Goal: Transaction & Acquisition: Book appointment/travel/reservation

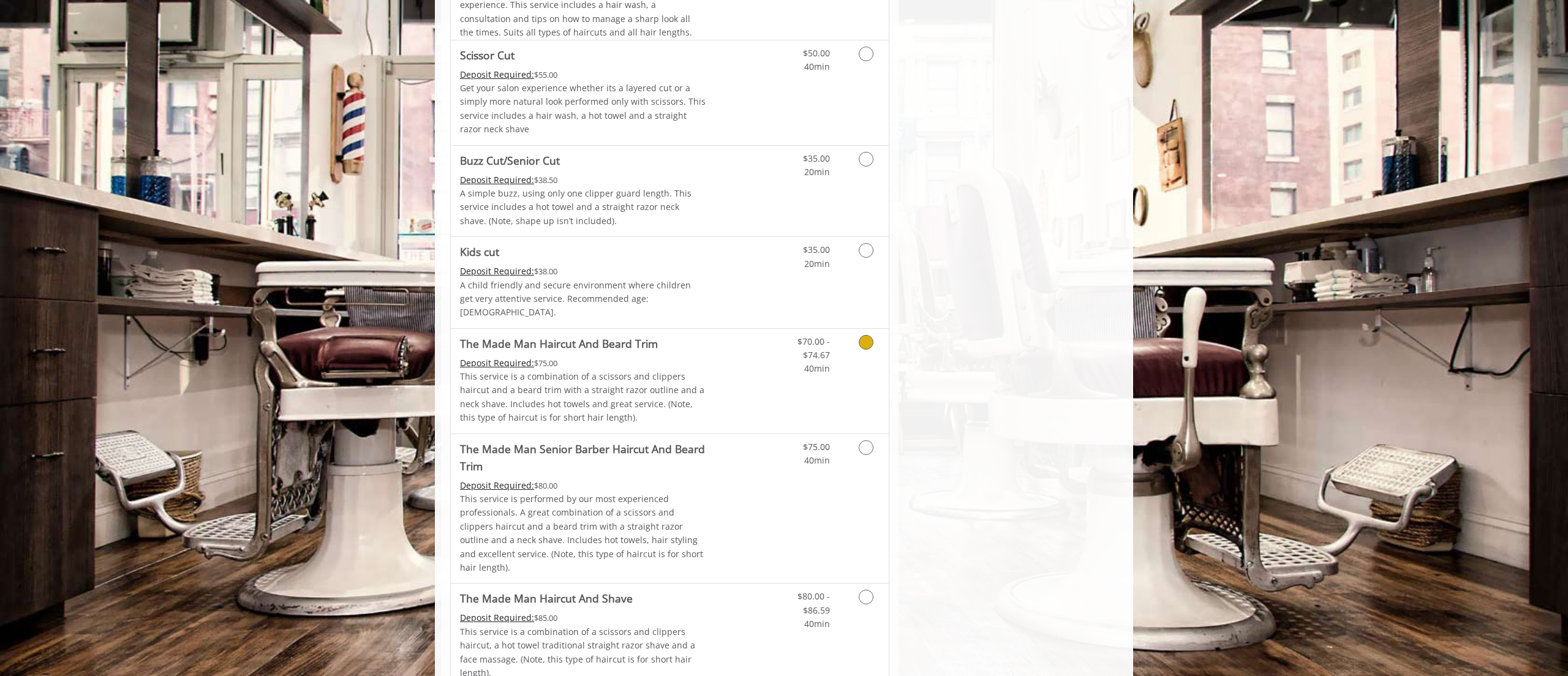
scroll to position [813, 0]
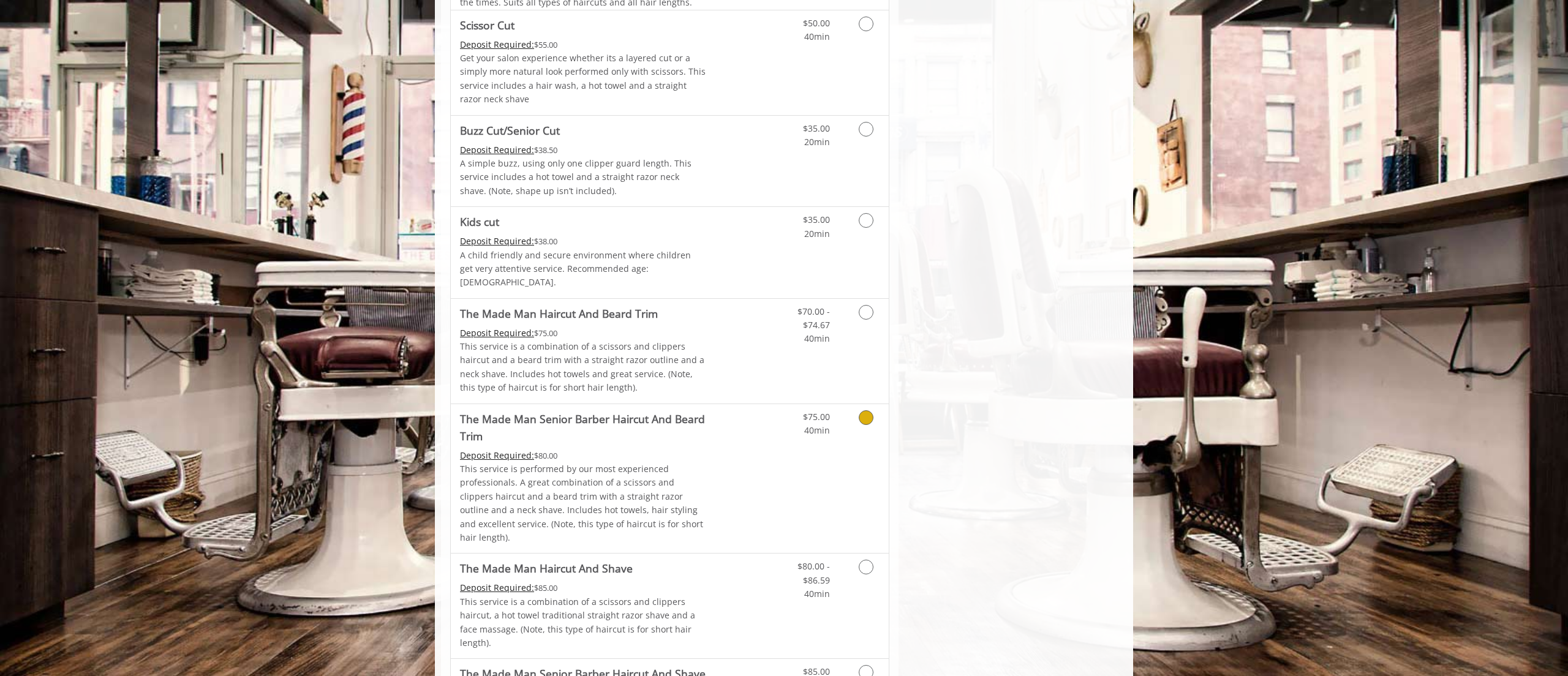
click at [868, 411] on icon "Grooming services" at bounding box center [866, 418] width 15 height 15
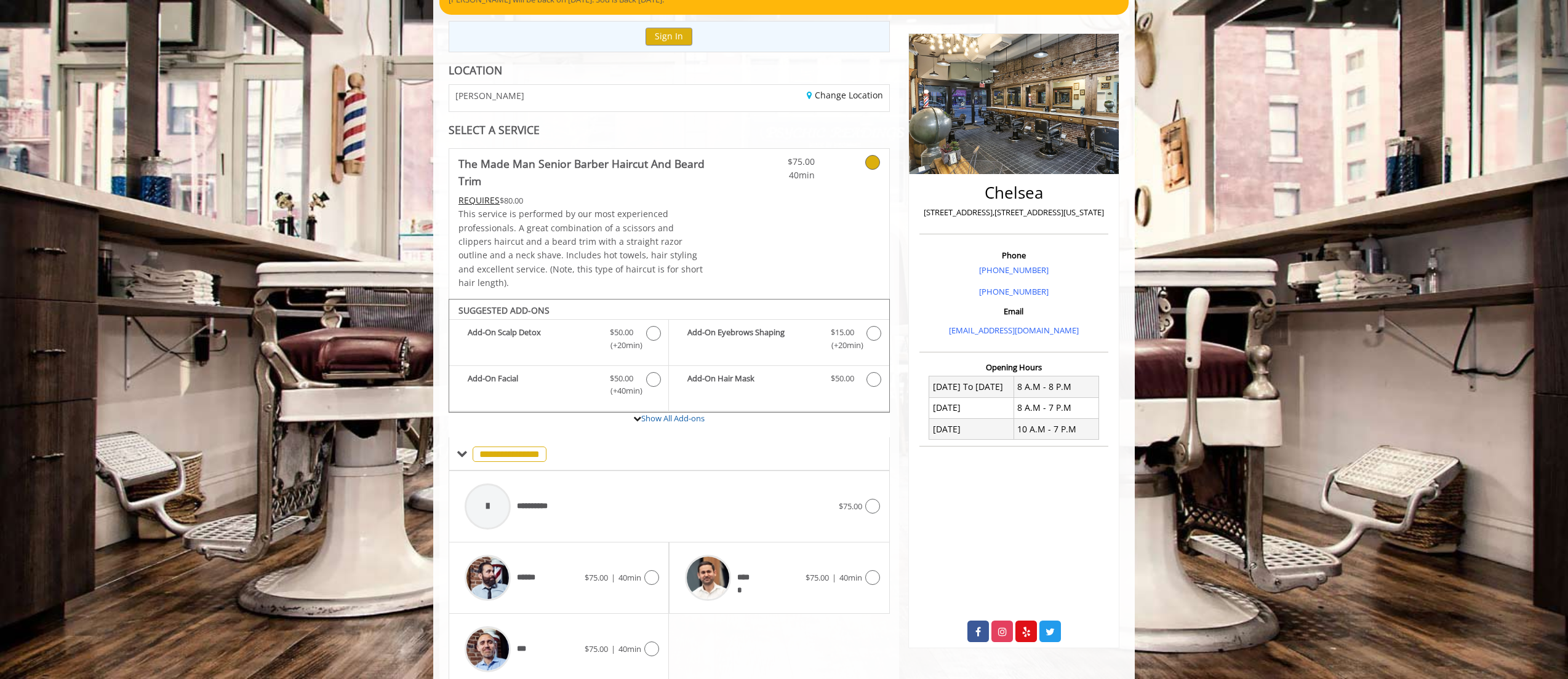
scroll to position [169, 0]
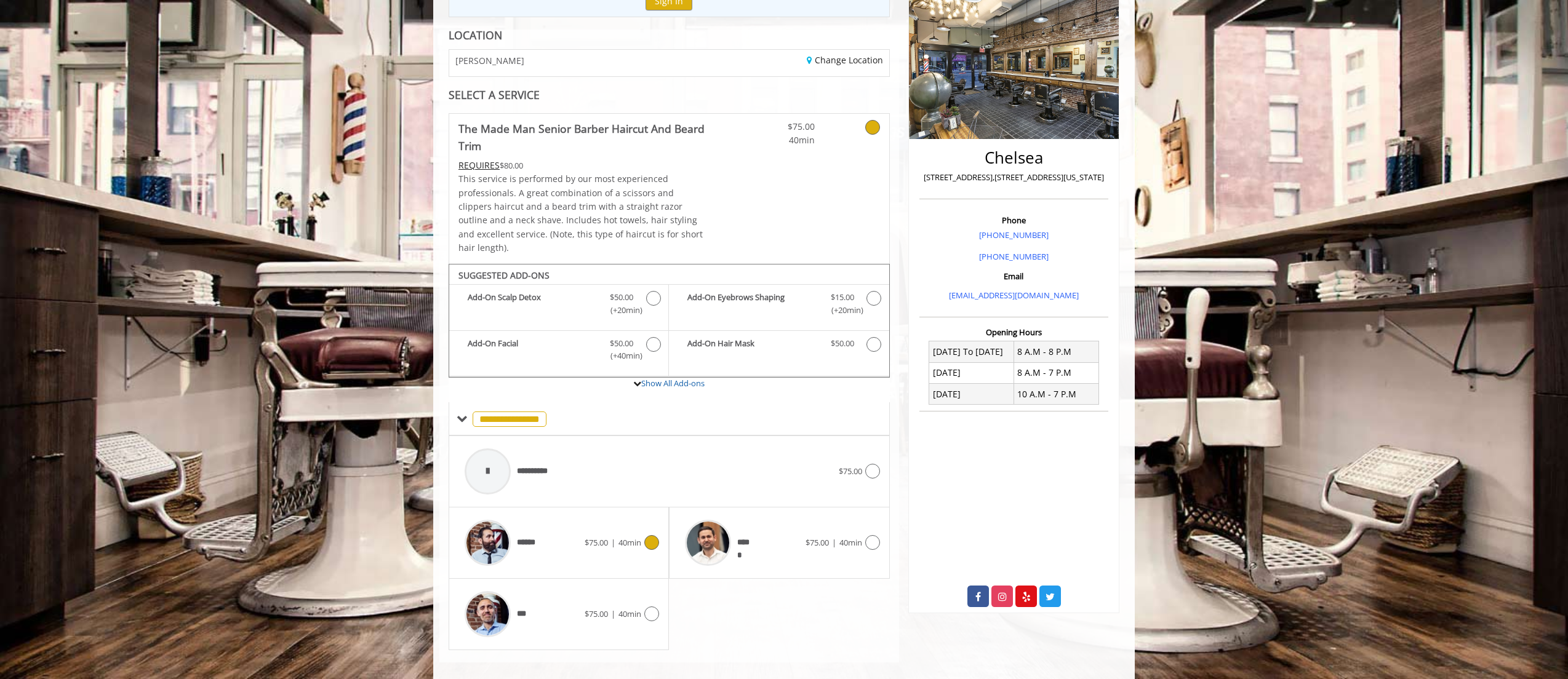
click at [652, 535] on icon at bounding box center [652, 542] width 15 height 15
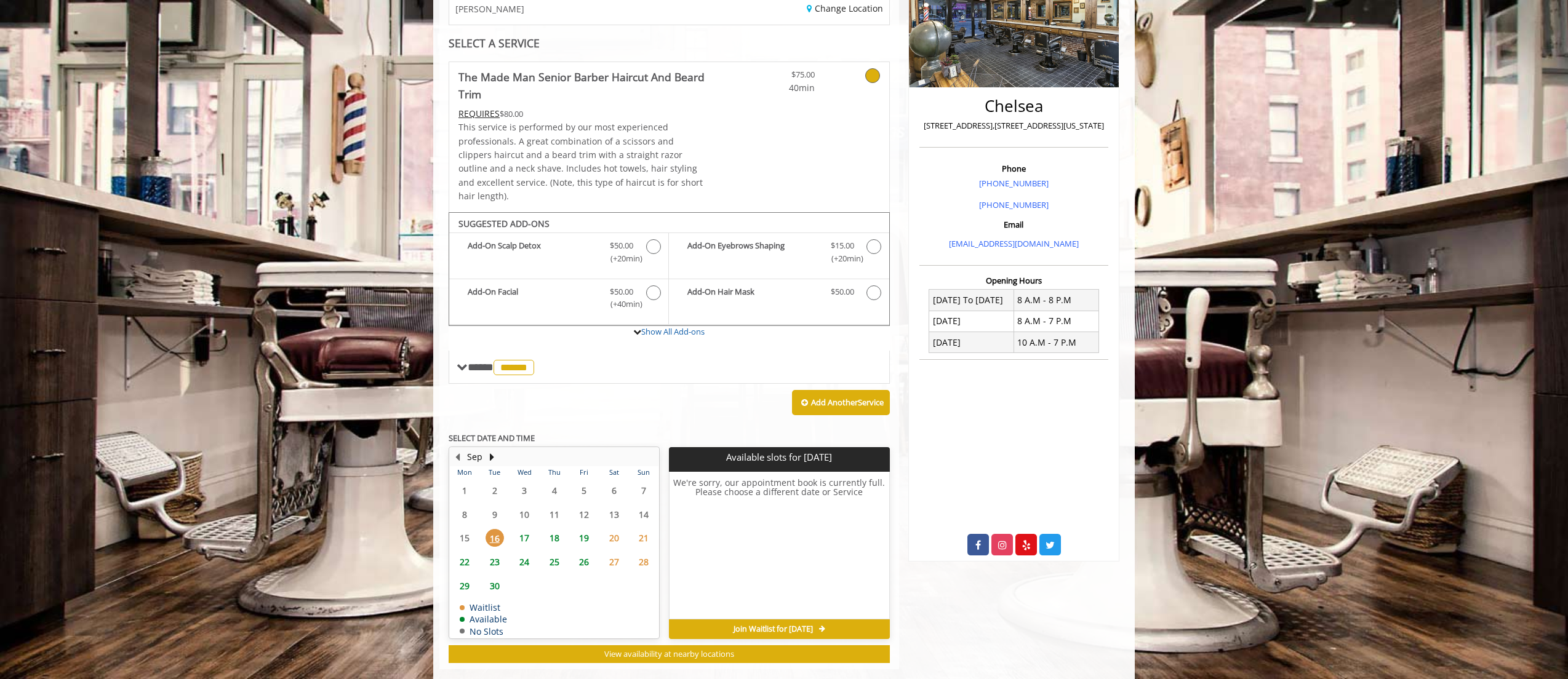
scroll to position [227, 0]
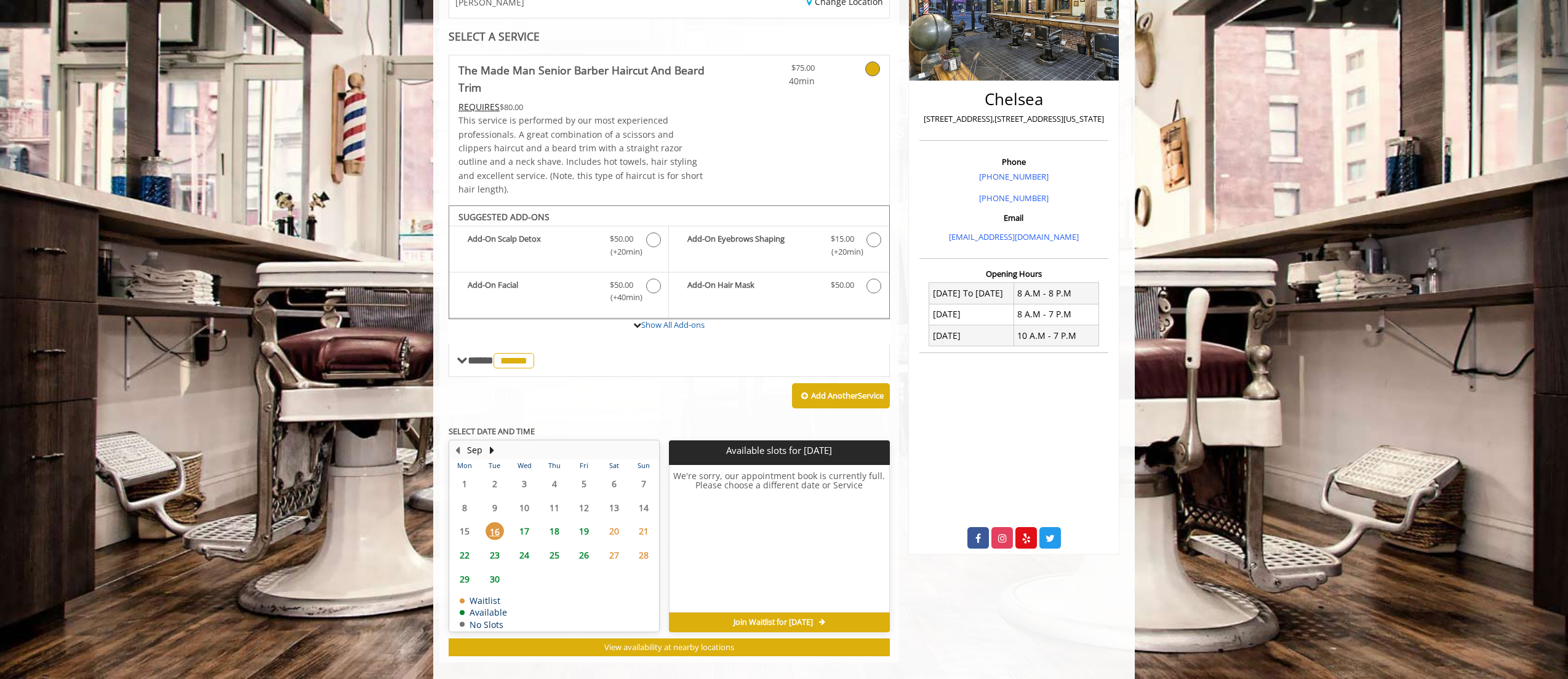
click at [522, 522] on span "17" at bounding box center [524, 531] width 19 height 18
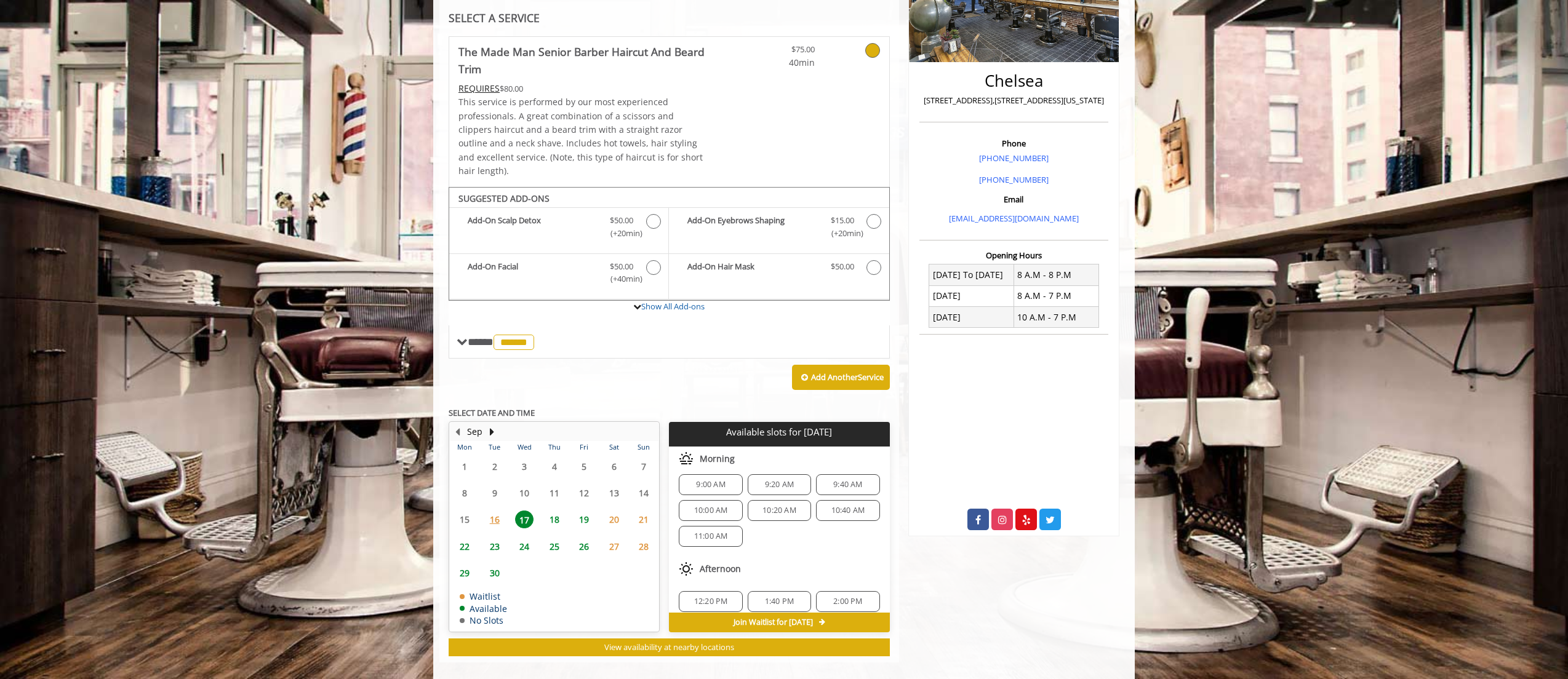
scroll to position [0, 0]
click at [701, 487] on span "9:00 AM" at bounding box center [710, 491] width 29 height 10
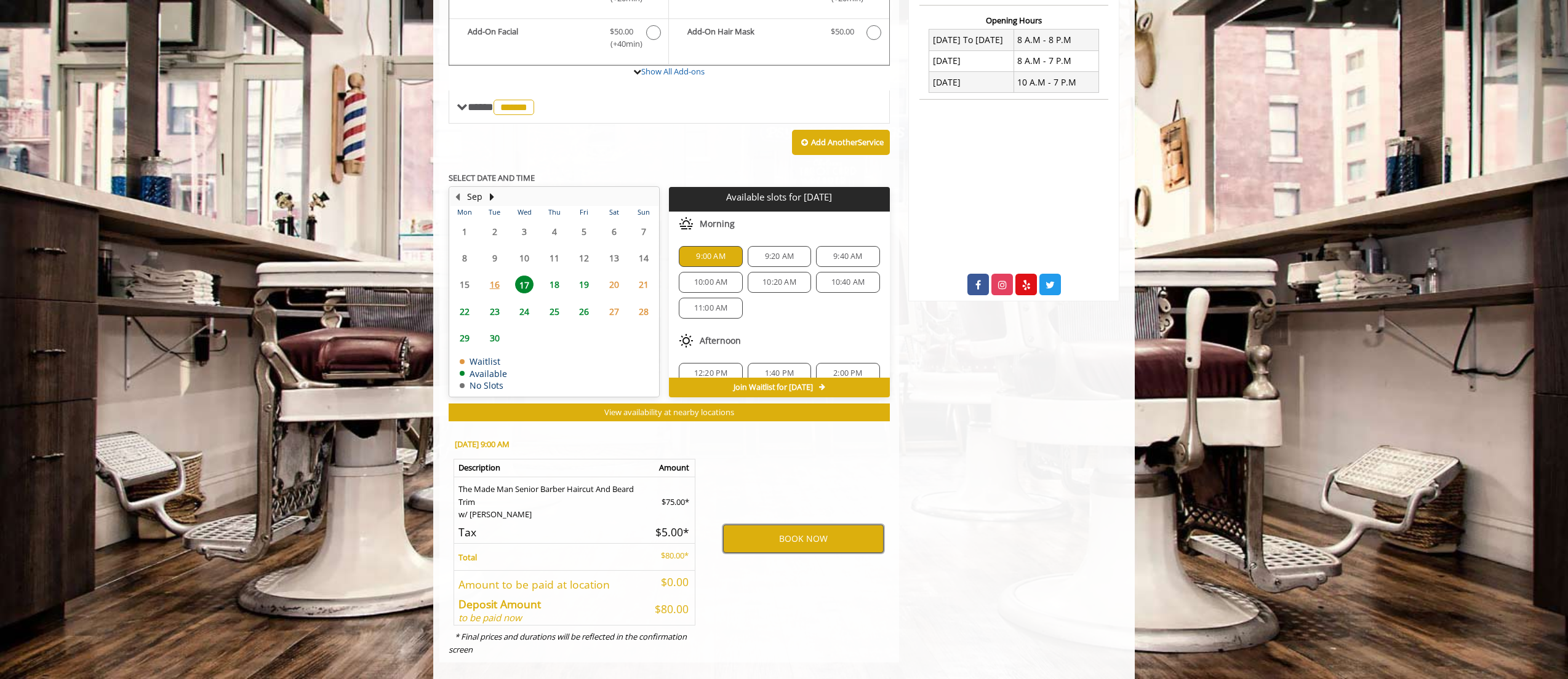
click at [783, 525] on button "BOOK NOW" at bounding box center [803, 539] width 161 height 29
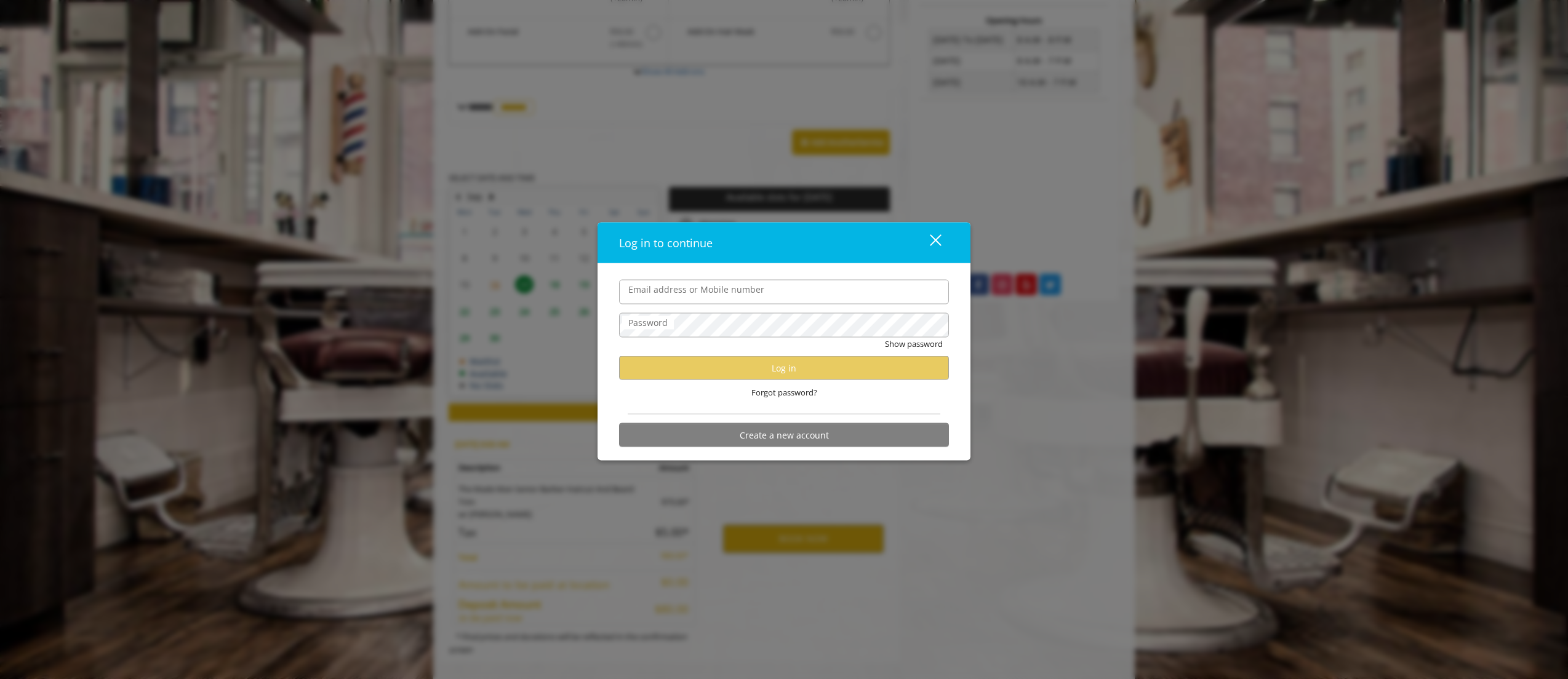
click at [729, 293] on input "Email address or Mobile number" at bounding box center [784, 291] width 330 height 25
type input "**********"
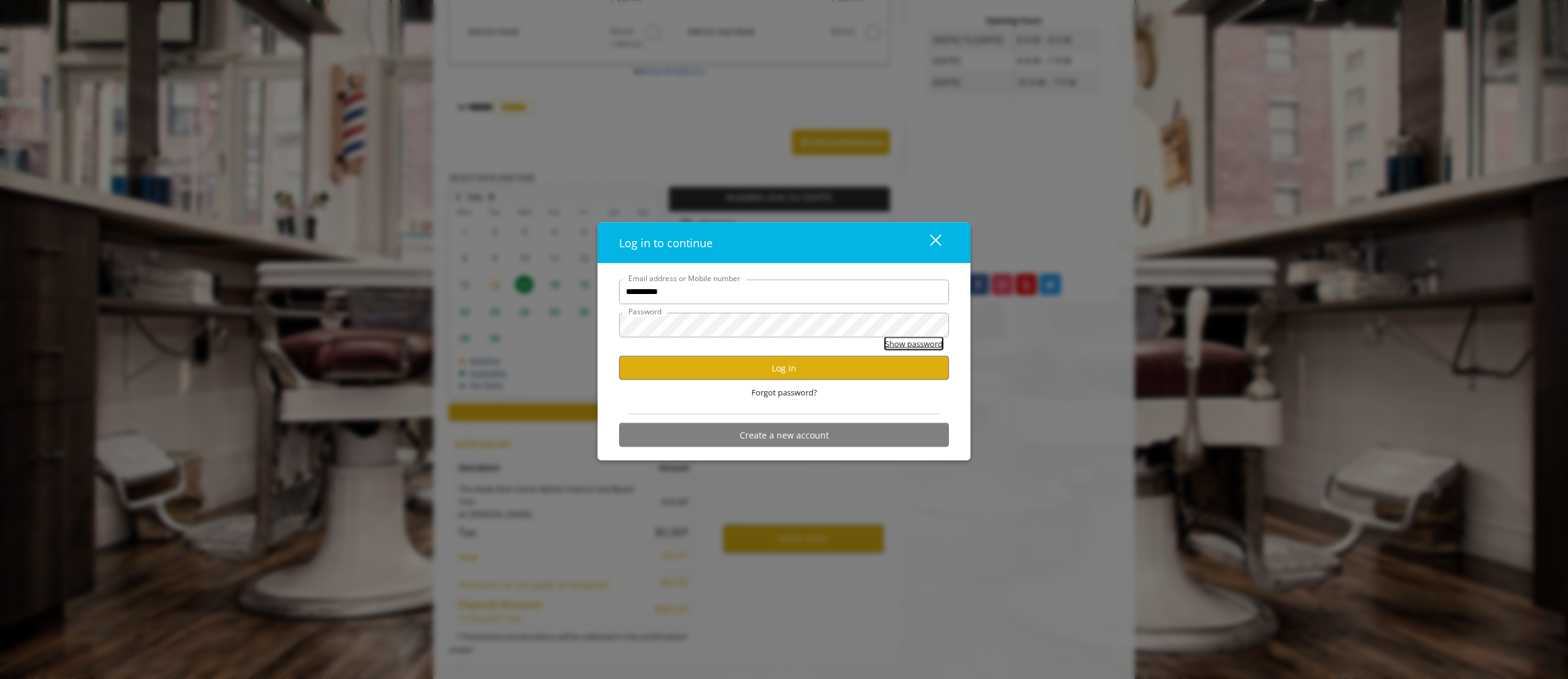
click at [902, 341] on button "Show password" at bounding box center [913, 343] width 58 height 13
click at [676, 368] on button "Log in" at bounding box center [784, 368] width 330 height 24
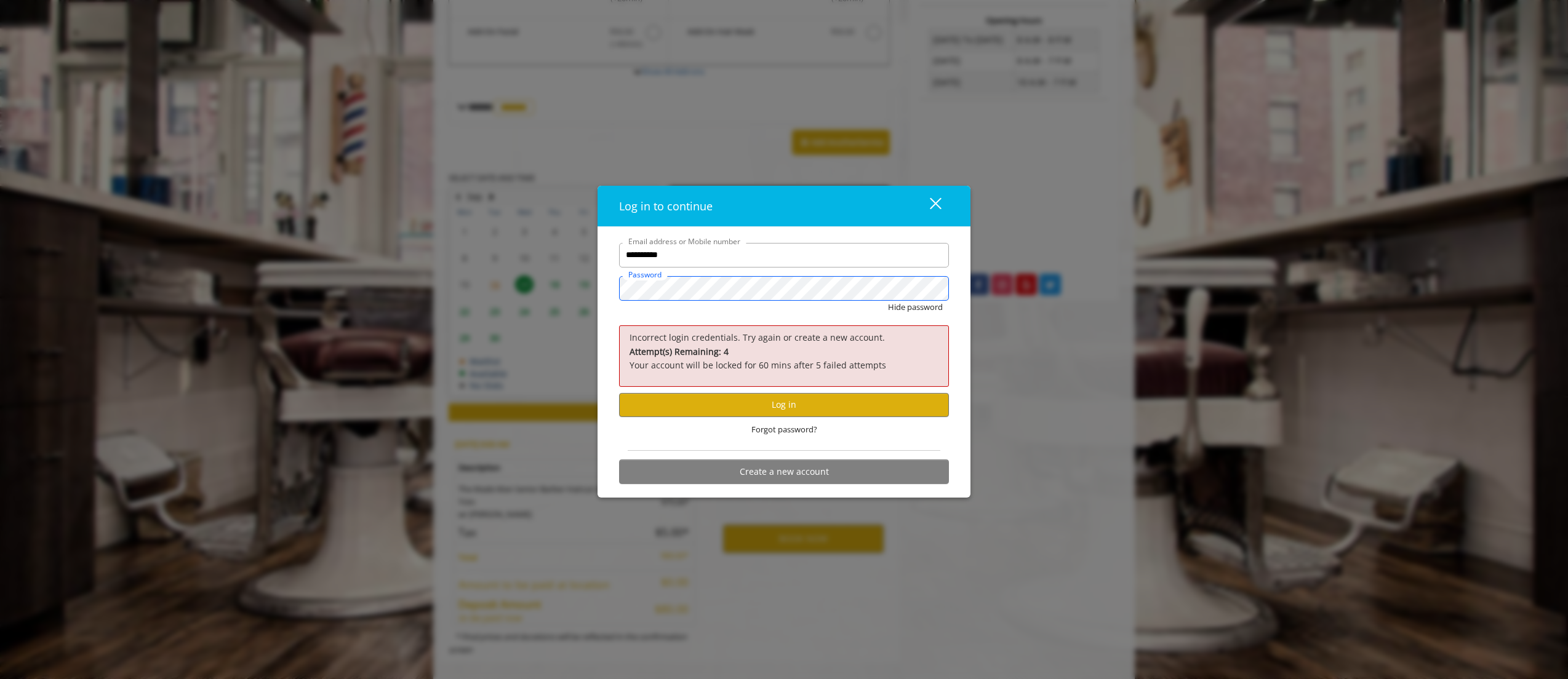
click at [888, 300] on button "Hide password" at bounding box center [914, 306] width 54 height 13
click at [895, 304] on button "Show password" at bounding box center [913, 306] width 58 height 13
click at [667, 399] on button "Log in" at bounding box center [784, 405] width 330 height 24
click at [674, 256] on input "**********" at bounding box center [784, 255] width 330 height 25
click at [797, 406] on button "Log in" at bounding box center [784, 405] width 330 height 24
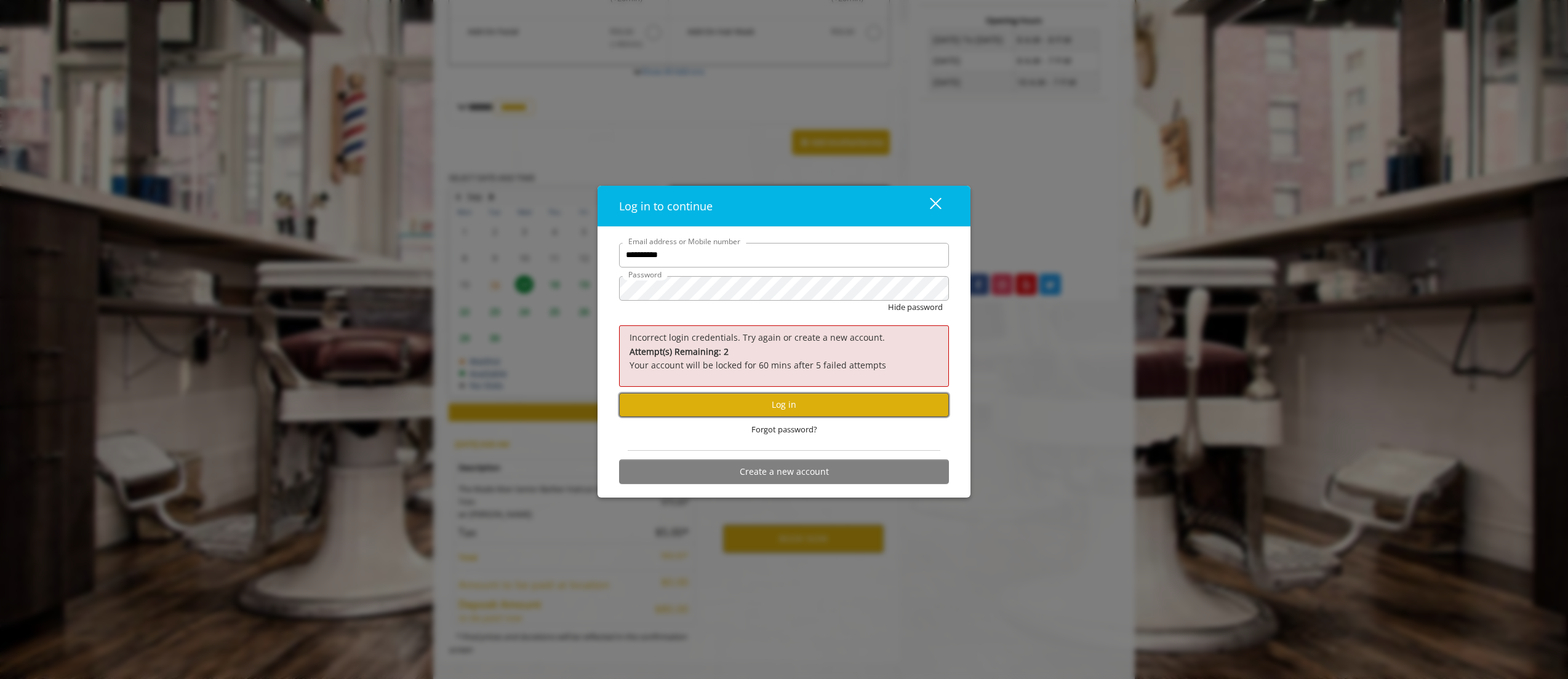
click at [675, 401] on button "Log in" at bounding box center [784, 405] width 330 height 24
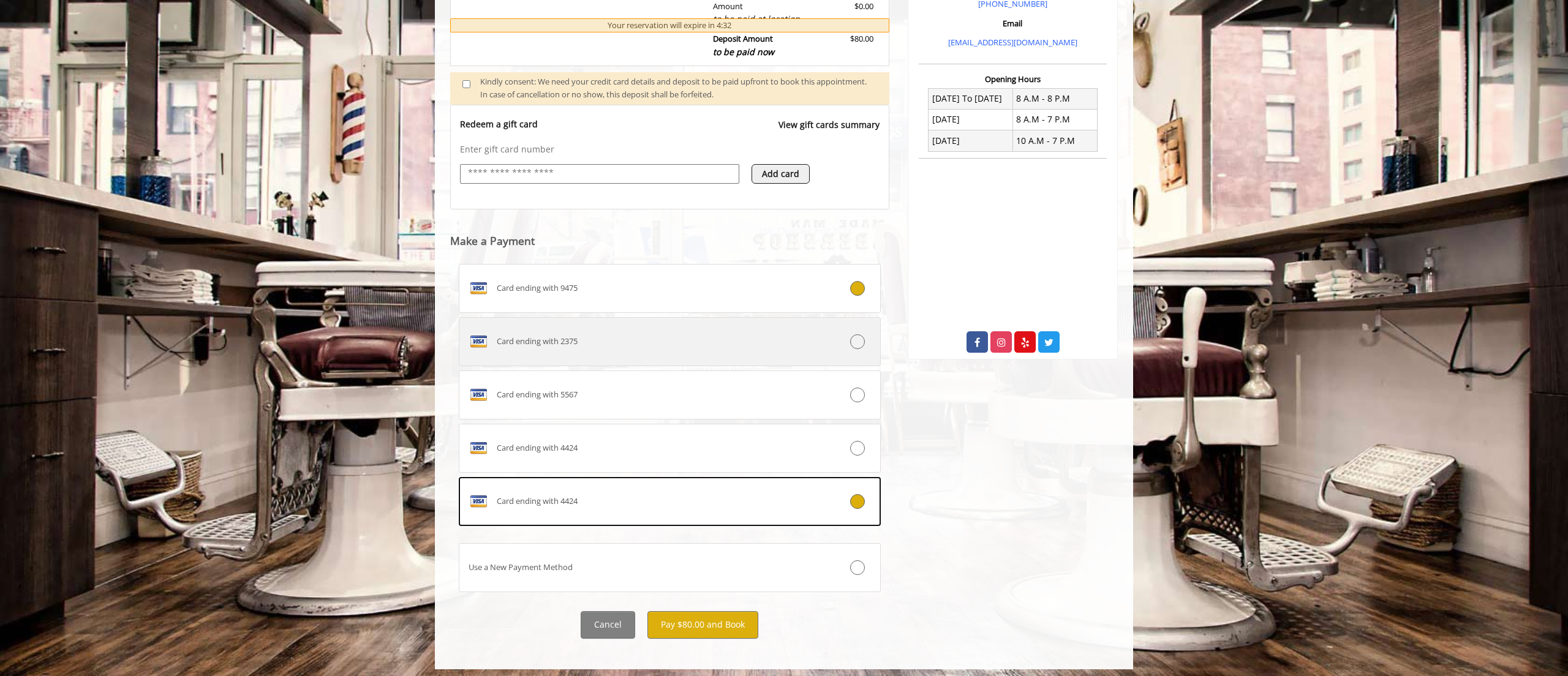
scroll to position [425, 0]
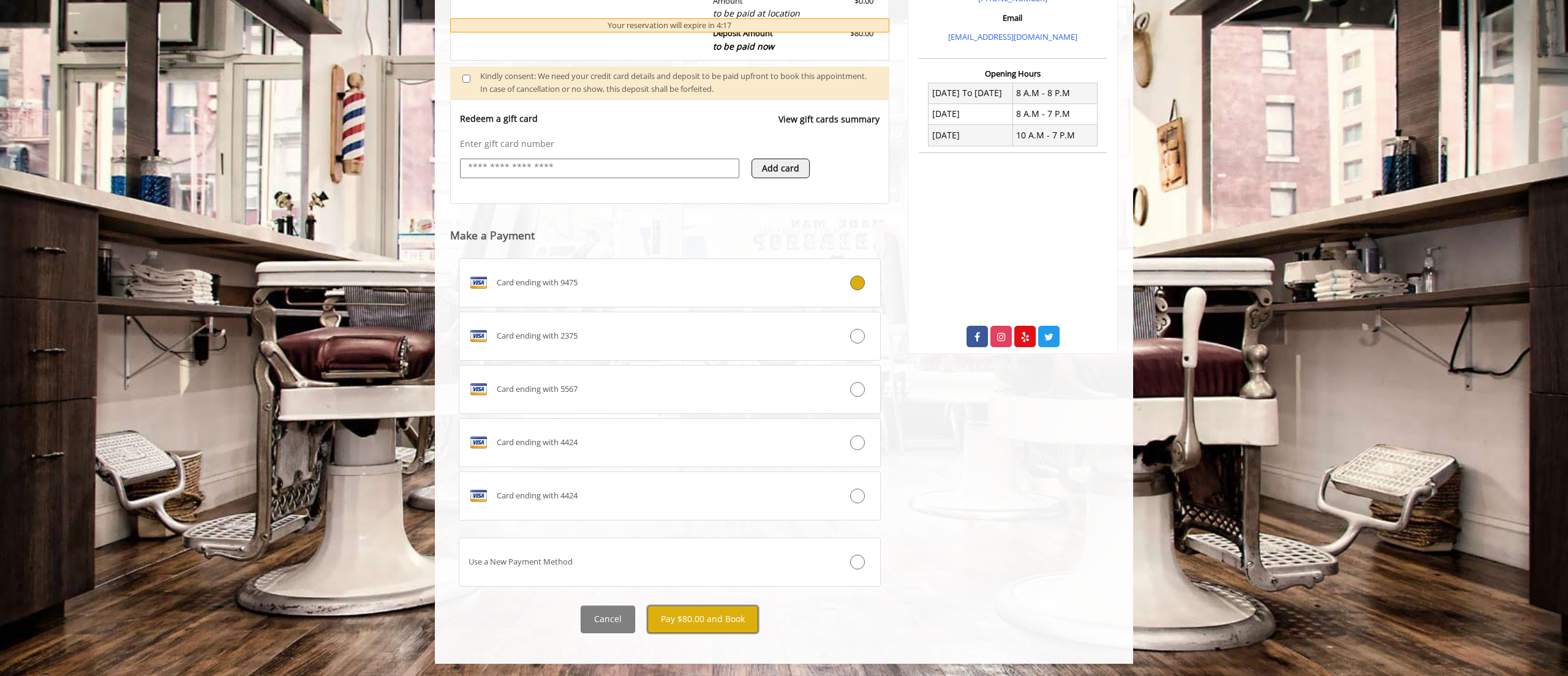
click at [718, 614] on button "Pay $80.00 and Book" at bounding box center [702, 619] width 111 height 28
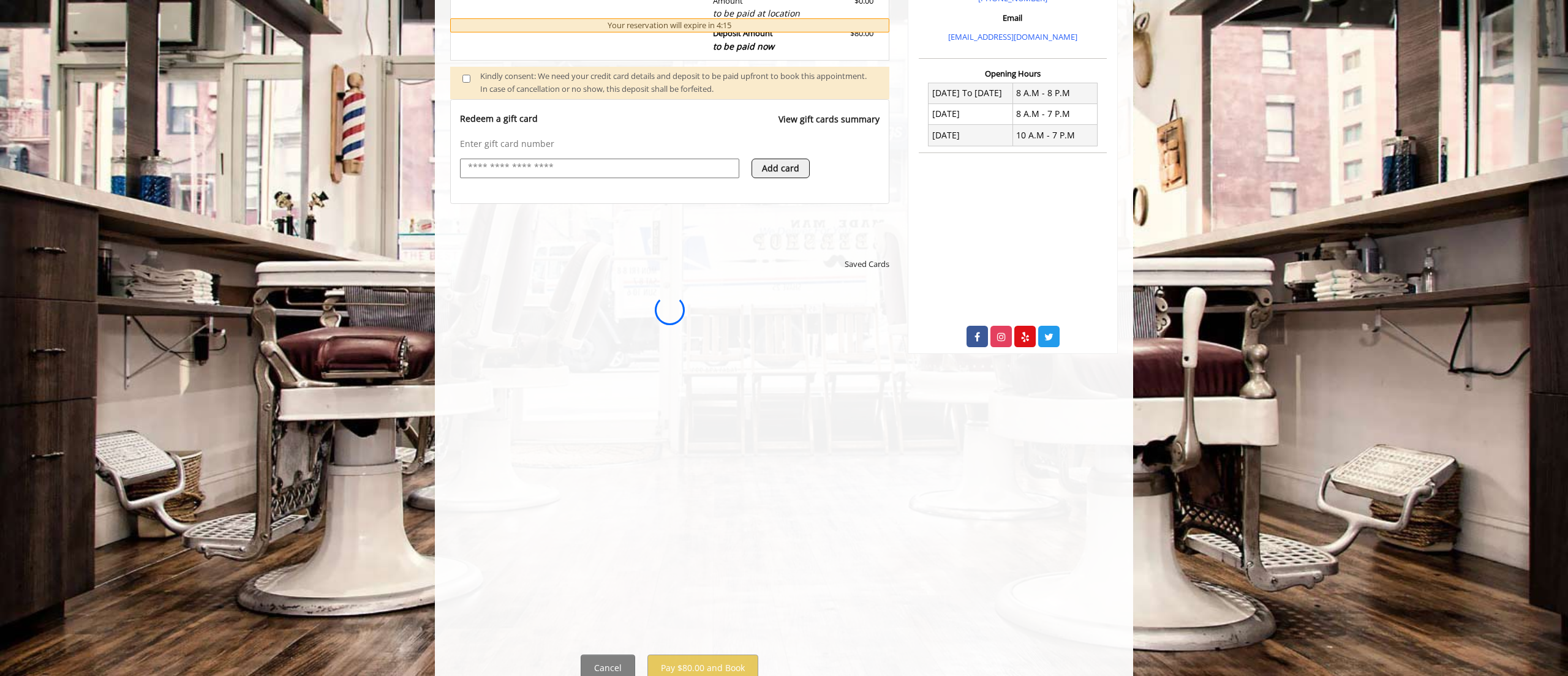
scroll to position [0, 0]
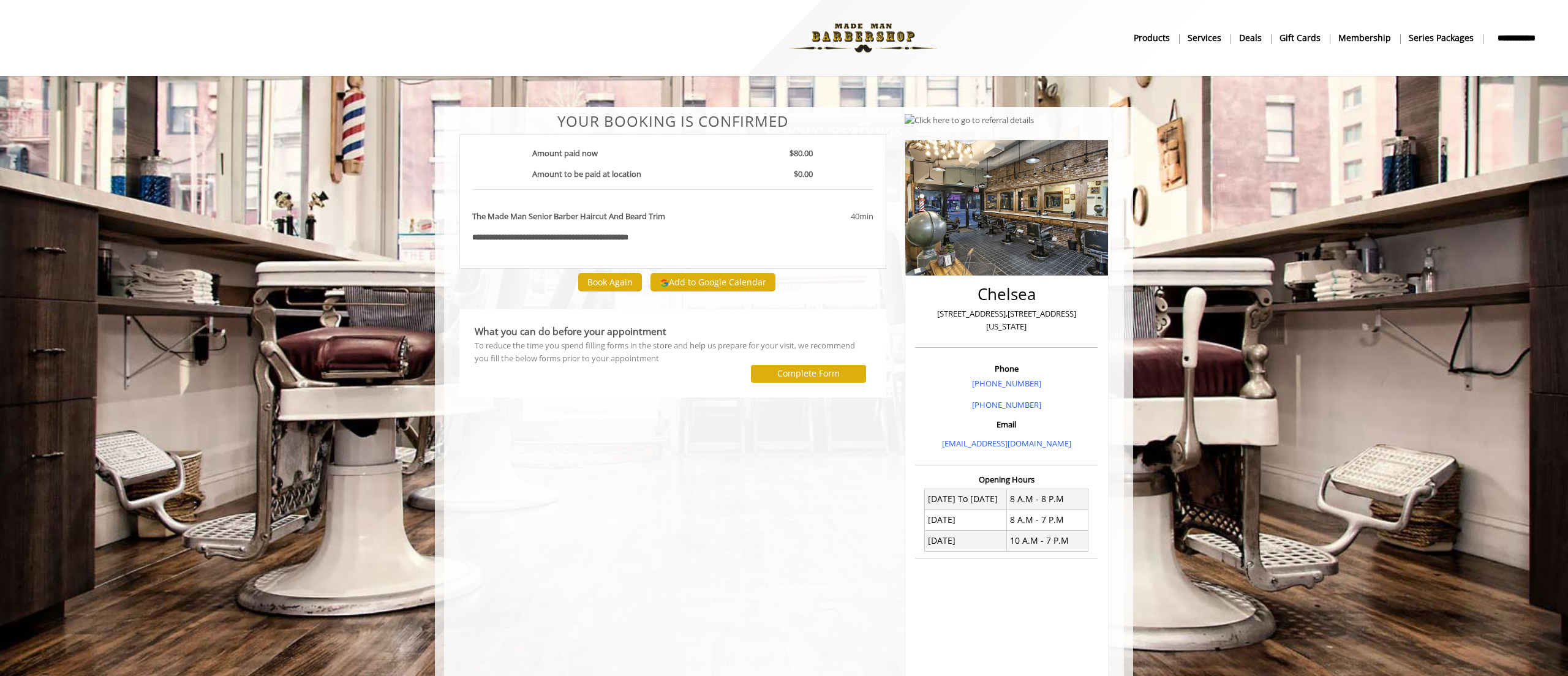
scroll to position [1, 0]
